Goal: Task Accomplishment & Management: Manage account settings

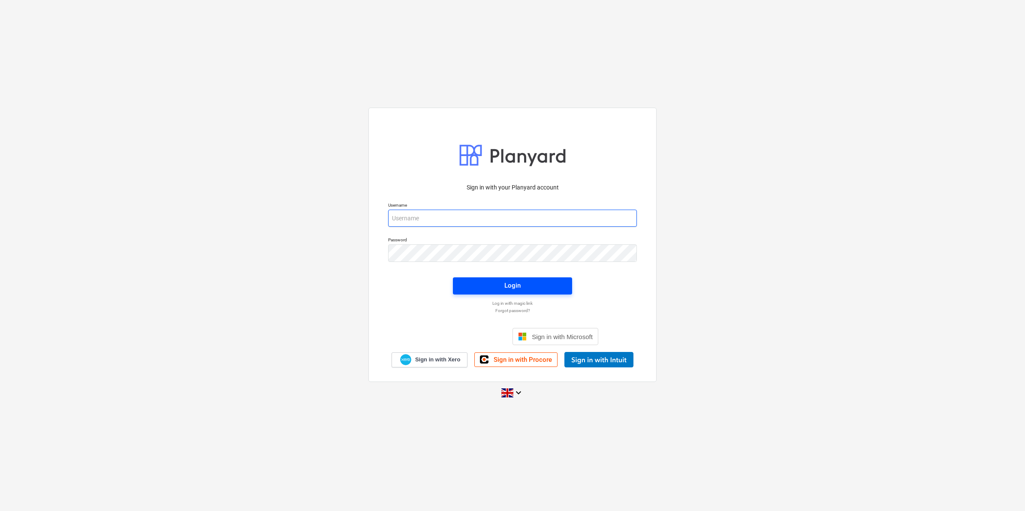
type input "[PERSON_NAME][EMAIL_ADDRESS][PERSON_NAME][DOMAIN_NAME]"
click at [513, 280] on div "Login" at bounding box center [512, 285] width 16 height 11
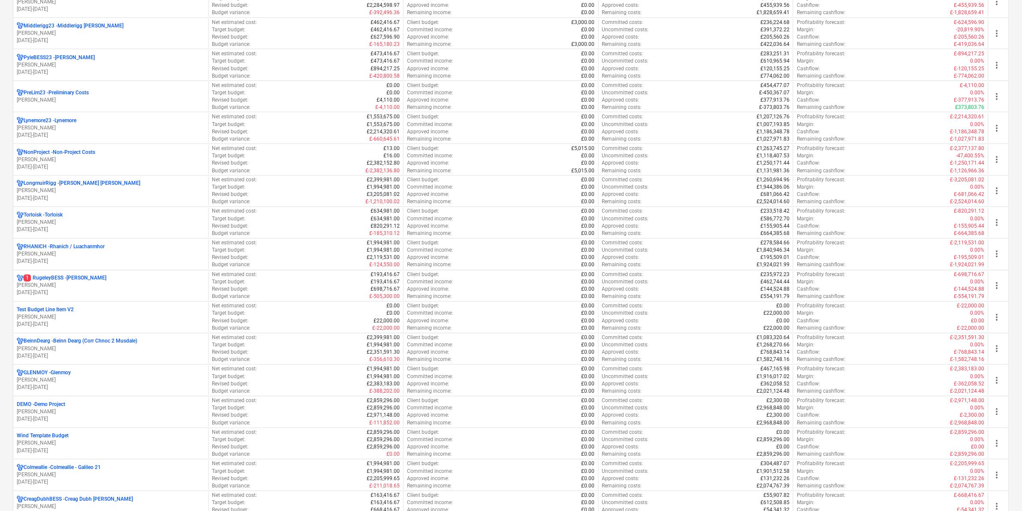
scroll to position [536, 0]
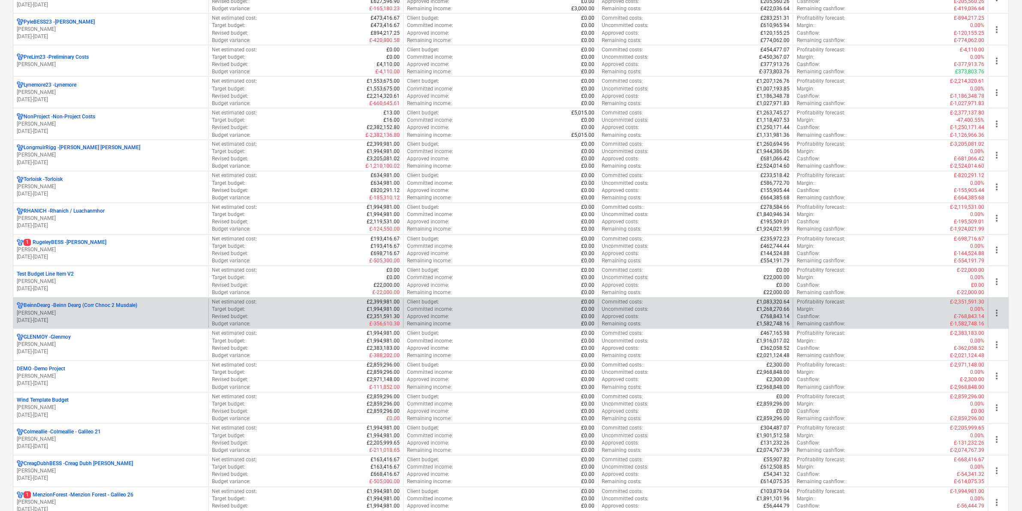
click at [124, 309] on p "BeinnDearg - Beinn Dearg (Corr Chnoc 2 Musdale)" at bounding box center [81, 305] width 114 height 7
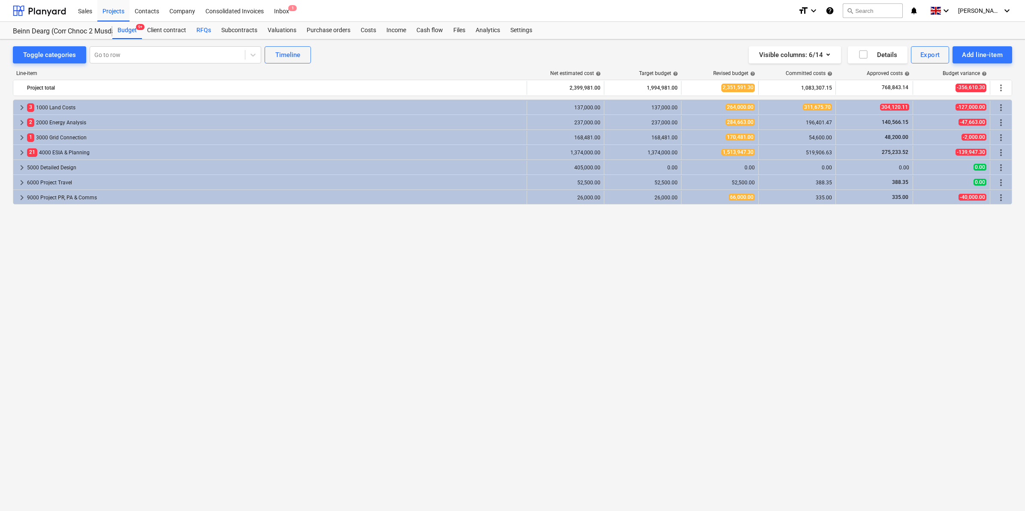
click at [196, 31] on div "RFQs" at bounding box center [203, 30] width 25 height 17
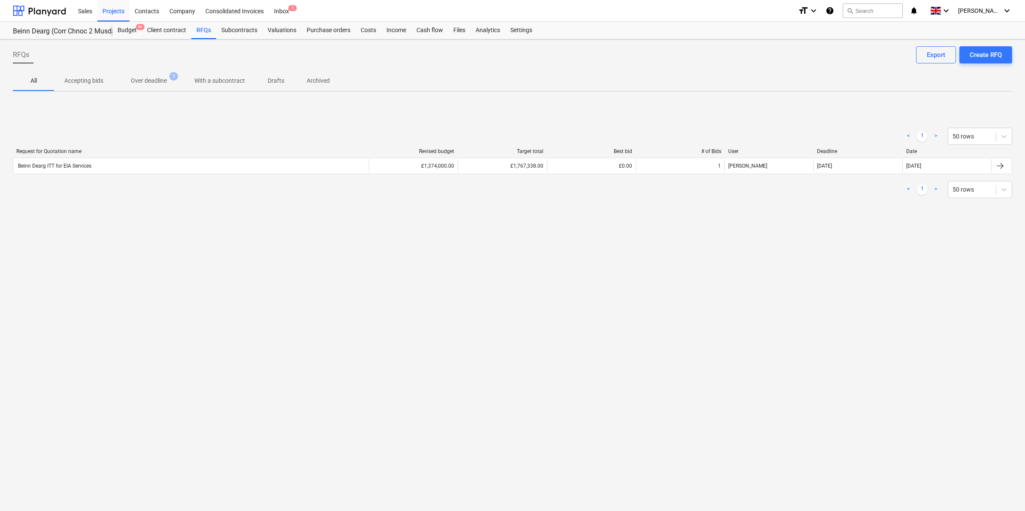
click at [93, 82] on p "Accepting bids" at bounding box center [83, 80] width 39 height 9
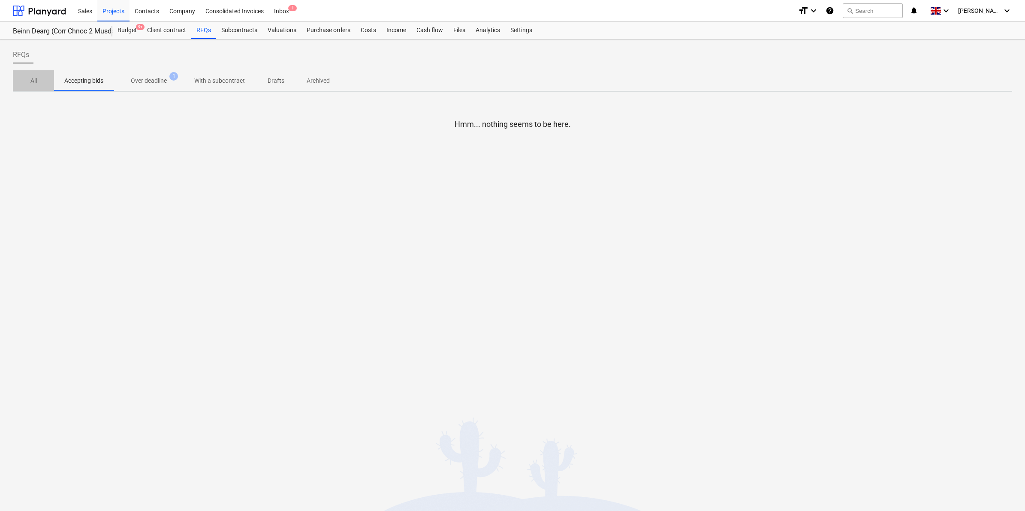
click at [37, 76] on p "All" at bounding box center [33, 80] width 21 height 9
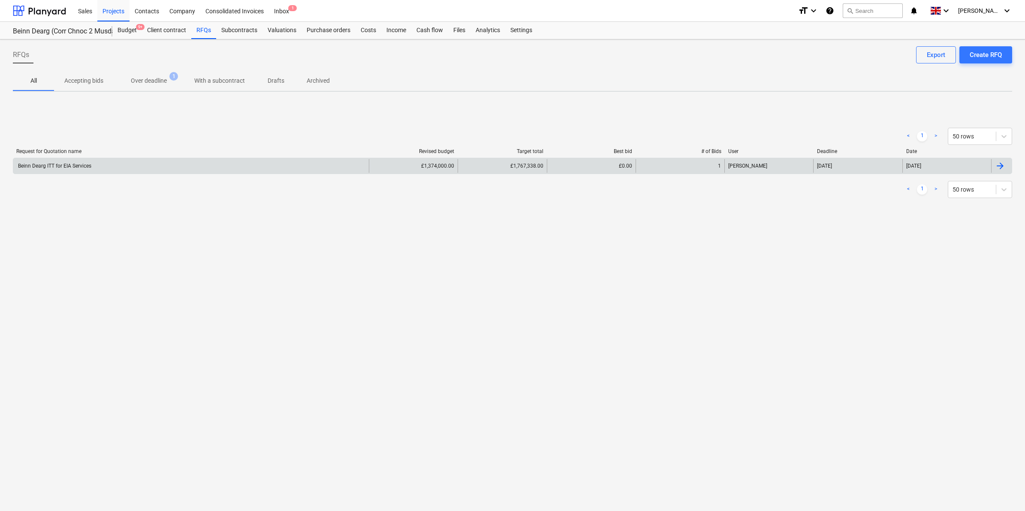
click at [86, 172] on div "Beinn Dearg ITT for EIA Services" at bounding box center [191, 166] width 356 height 14
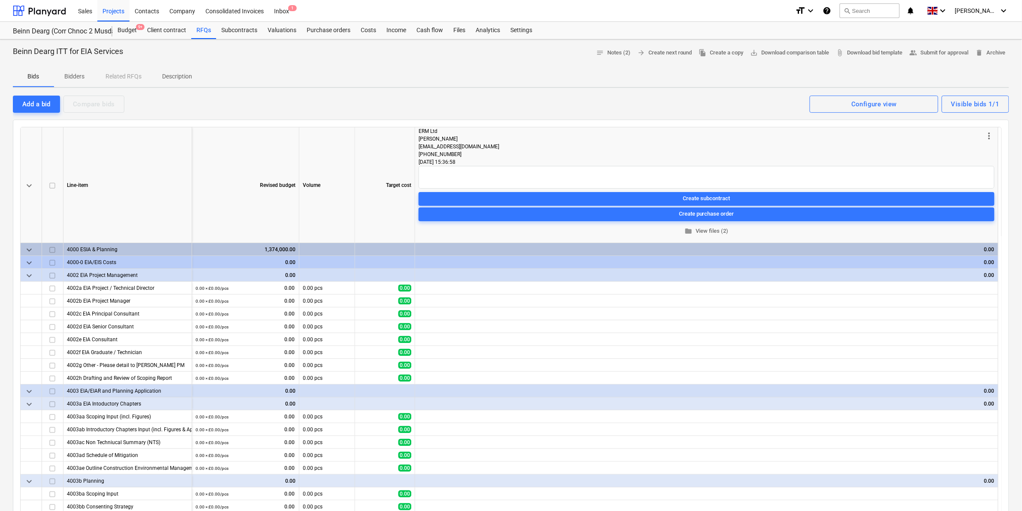
click at [135, 78] on div "Bids Bidders Related RFQs Description" at bounding box center [511, 76] width 996 height 21
click at [81, 75] on p "Bidders" at bounding box center [74, 76] width 21 height 9
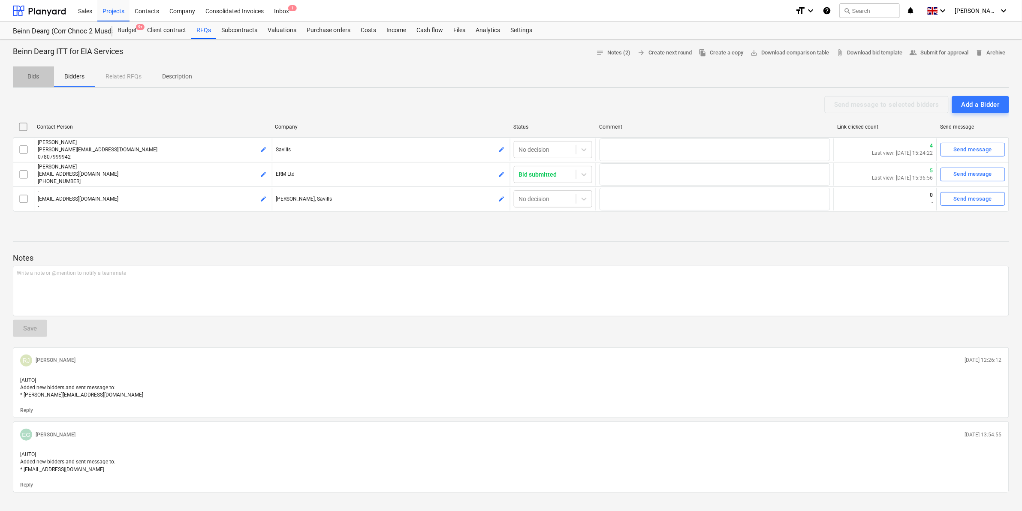
click at [34, 73] on p "Bids" at bounding box center [33, 76] width 21 height 9
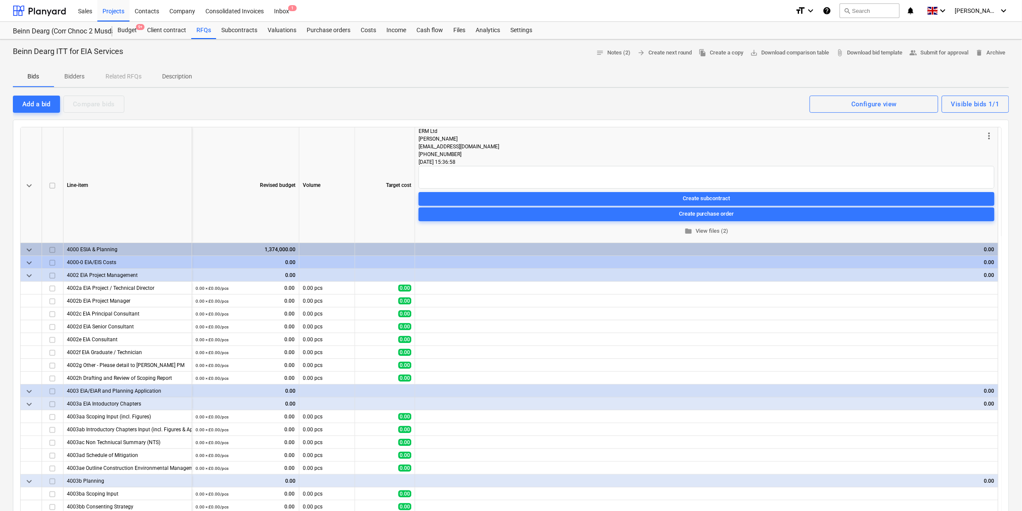
click at [76, 76] on p "Bidders" at bounding box center [74, 76] width 21 height 9
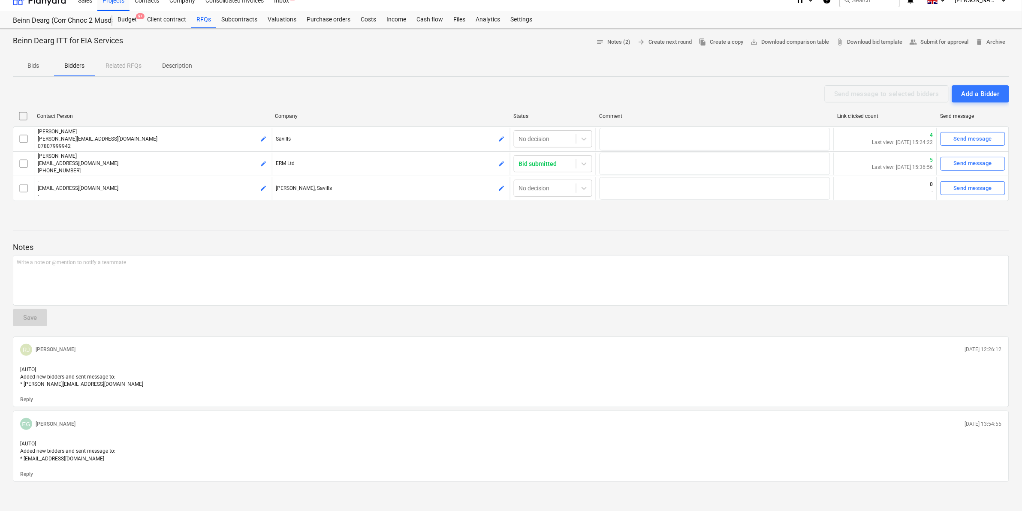
scroll to position [15, 0]
